Goal: Navigation & Orientation: Understand site structure

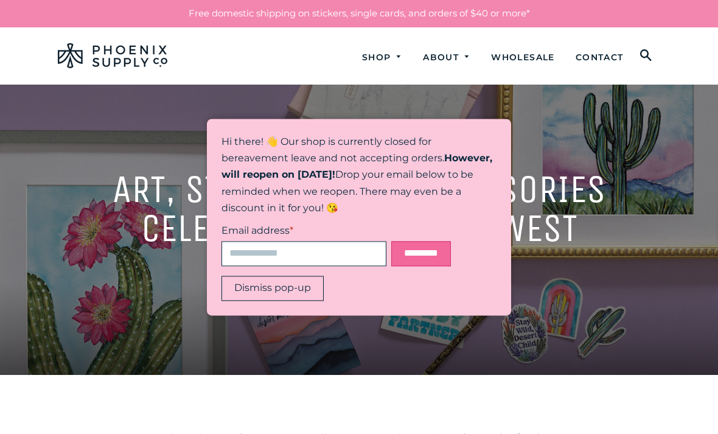
click at [277, 286] on button "Dismiss pop-up" at bounding box center [272, 288] width 102 height 25
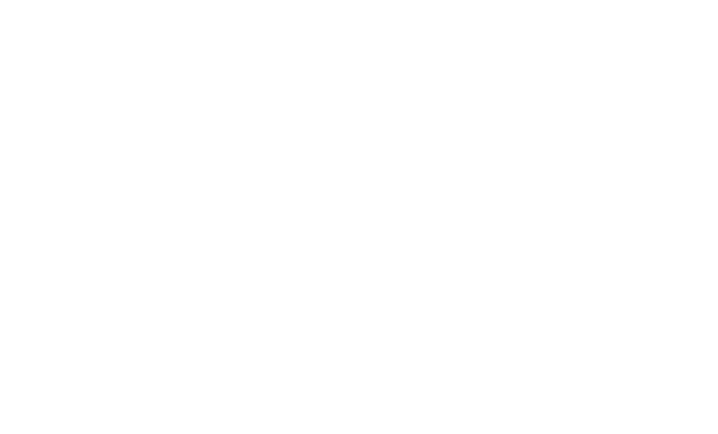
scroll to position [1359, 0]
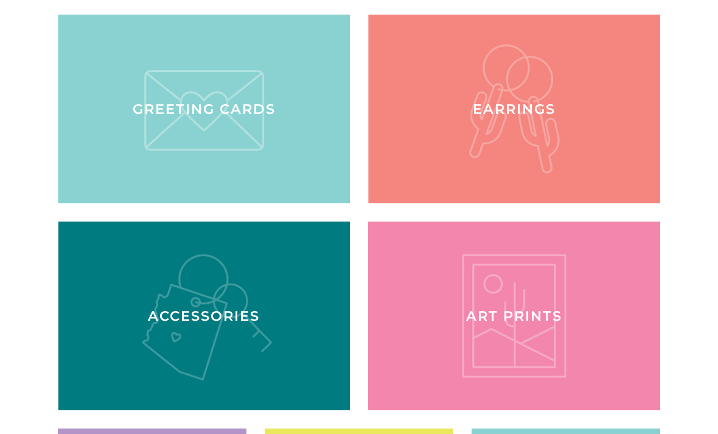
click at [547, 94] on div at bounding box center [514, 109] width 292 height 189
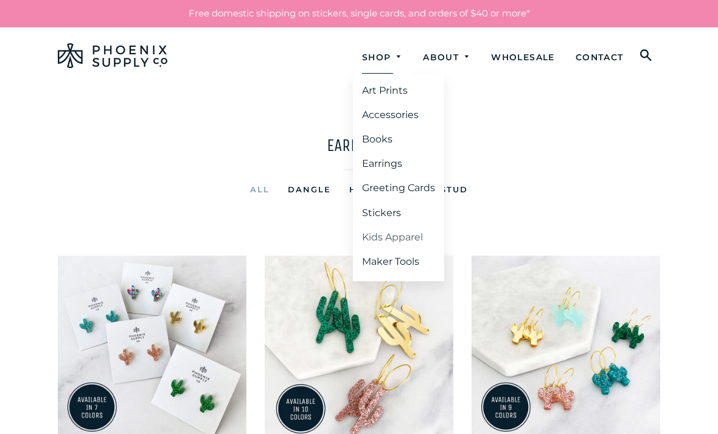
click at [394, 243] on link "Kids Apparel" at bounding box center [398, 237] width 91 height 22
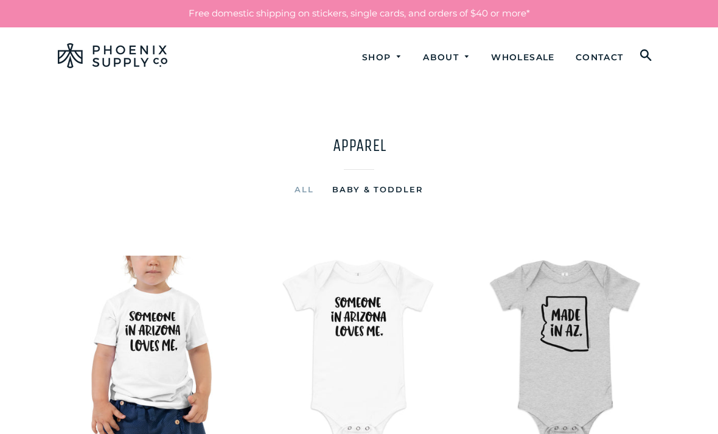
click at [519, 36] on ul "Shop Art Prints Accessories Books Search" at bounding box center [454, 55] width 411 height 39
click at [518, 59] on link "Wholesale" at bounding box center [523, 57] width 82 height 32
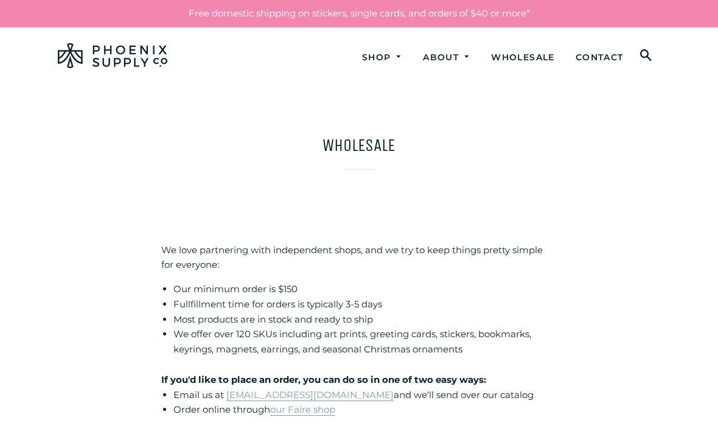
click at [103, 57] on img at bounding box center [112, 55] width 109 height 25
